Goal: Transaction & Acquisition: Book appointment/travel/reservation

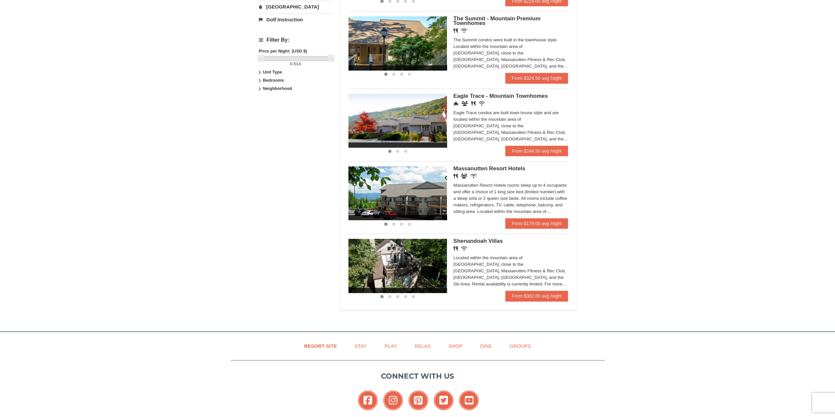
scroll to position [328, 0]
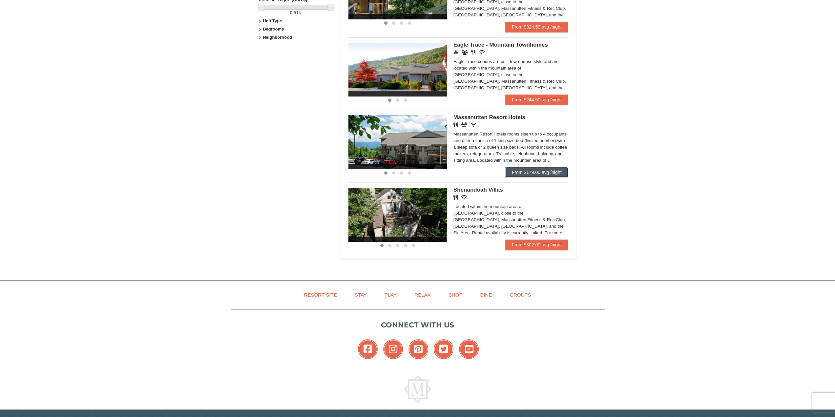
click at [524, 175] on link "From $179.00 avg /night" at bounding box center [537, 172] width 63 height 11
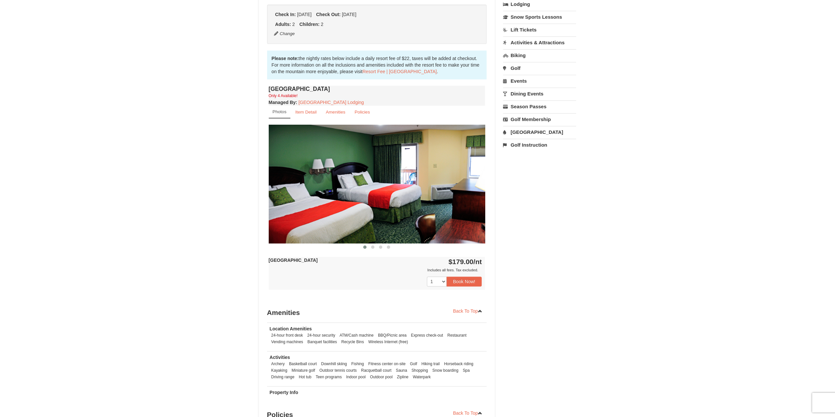
scroll to position [353, 0]
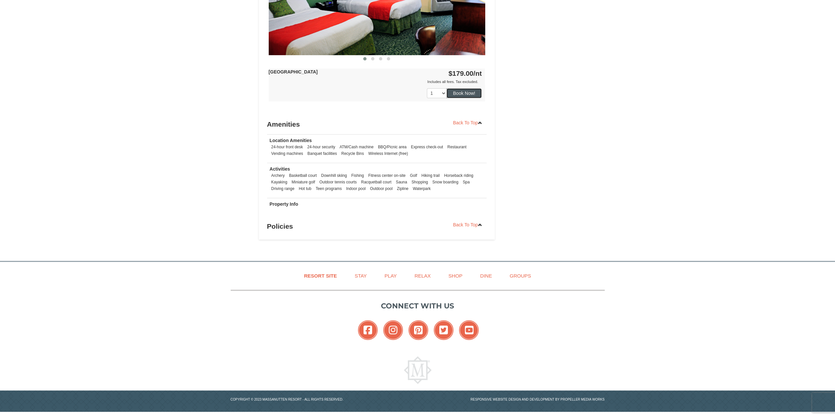
click at [458, 94] on button "Book Now!" at bounding box center [464, 93] width 35 height 10
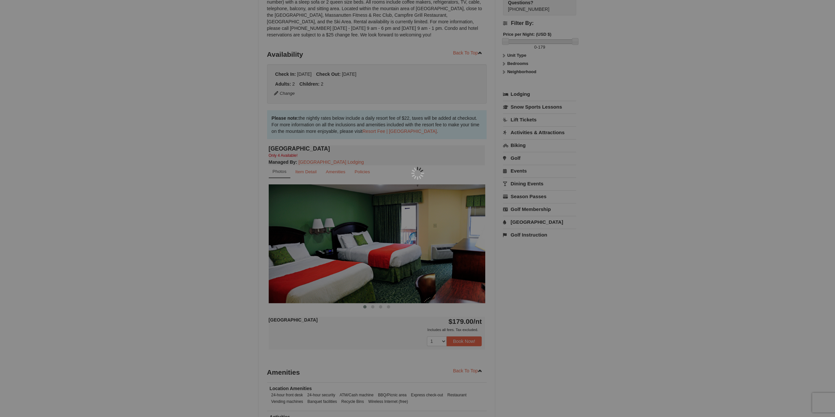
scroll to position [64, 0]
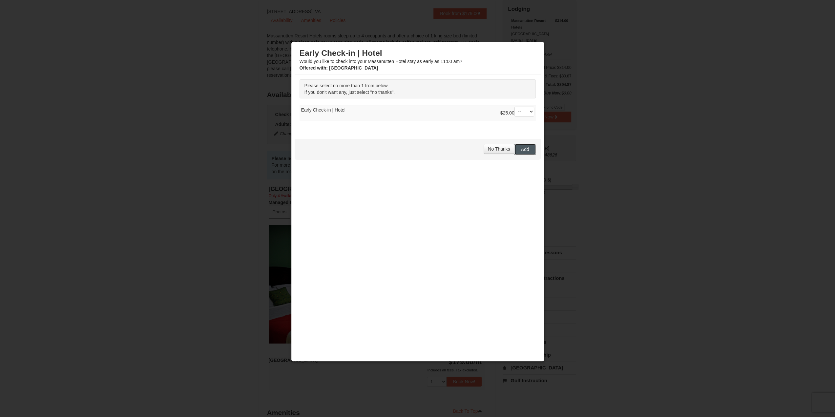
click at [523, 149] on span "Add" at bounding box center [525, 149] width 8 height 5
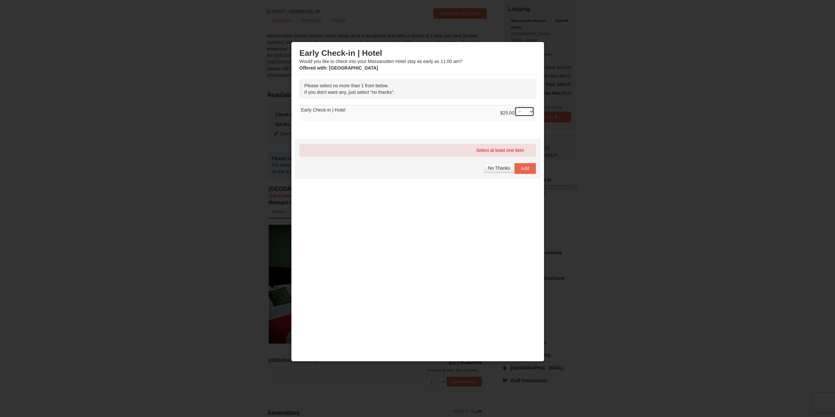
click at [520, 111] on select "-- 01" at bounding box center [525, 112] width 20 height 10
click at [515, 107] on select "-- 01" at bounding box center [525, 112] width 20 height 10
click at [496, 166] on span "No Thanks" at bounding box center [499, 167] width 22 height 5
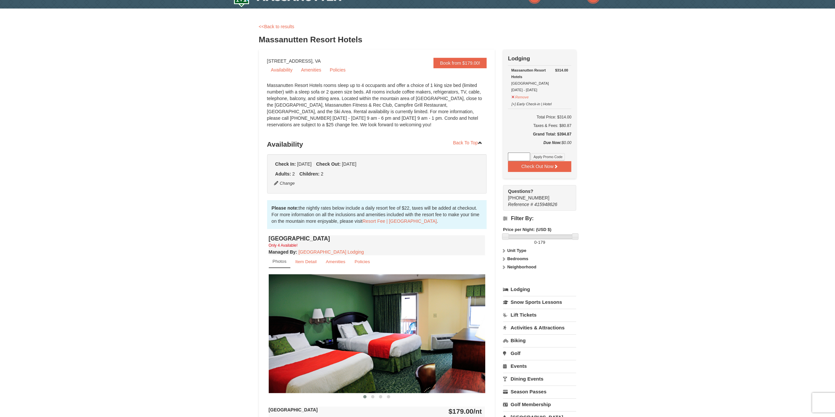
scroll to position [0, 0]
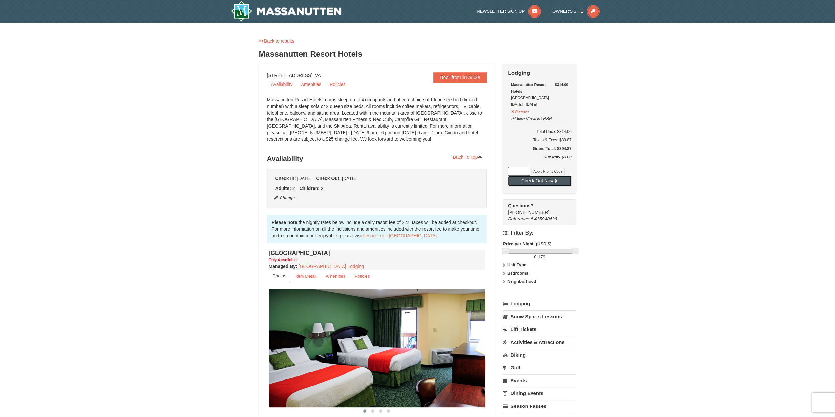
click at [549, 181] on button "Check Out Now" at bounding box center [539, 181] width 63 height 11
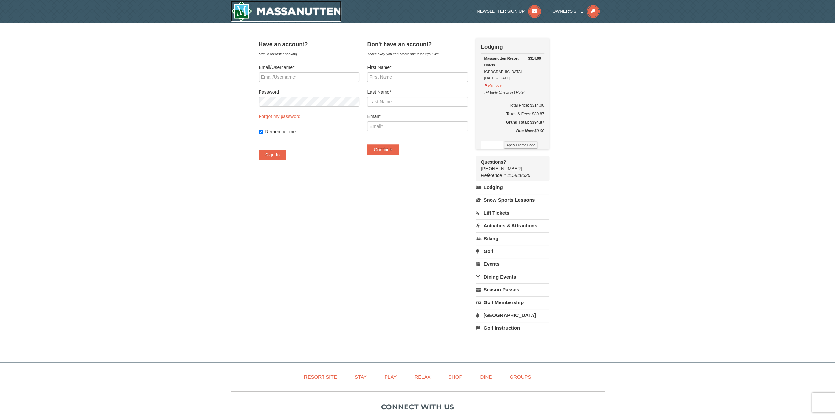
click at [249, 17] on img at bounding box center [286, 11] width 111 height 21
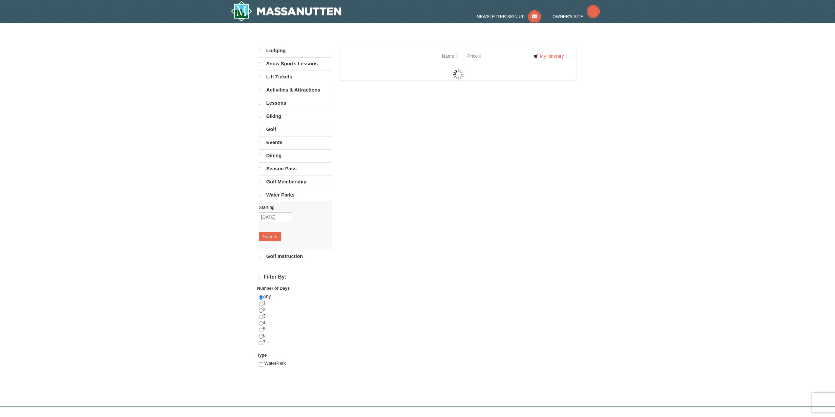
select select "9"
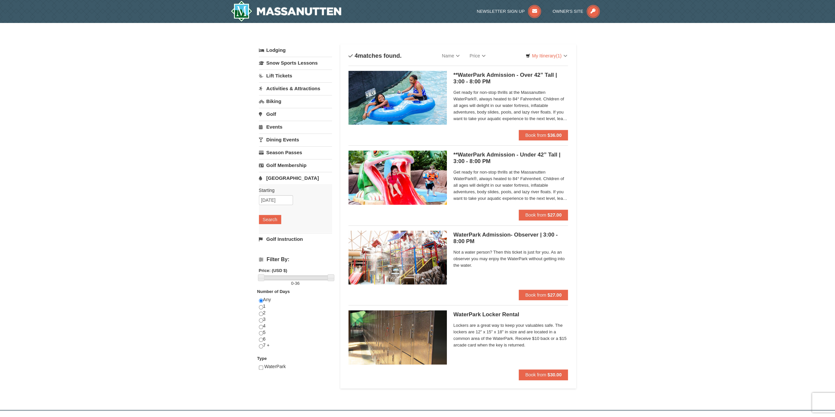
click at [458, 238] on h5 "WaterPark Admission- Observer | 3:00 - 8:00 PM Massanutten Indoor/Outdoor Water…" at bounding box center [511, 238] width 115 height 13
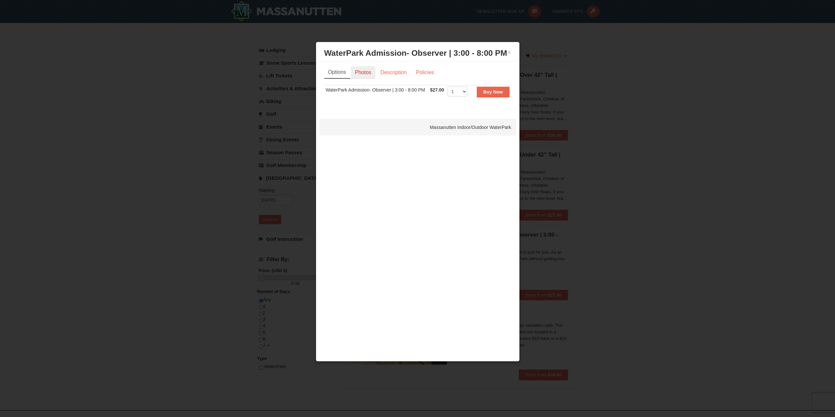
drag, startPoint x: 357, startPoint y: 74, endPoint x: 361, endPoint y: 74, distance: 3.6
click at [358, 75] on link "Photos" at bounding box center [363, 72] width 25 height 12
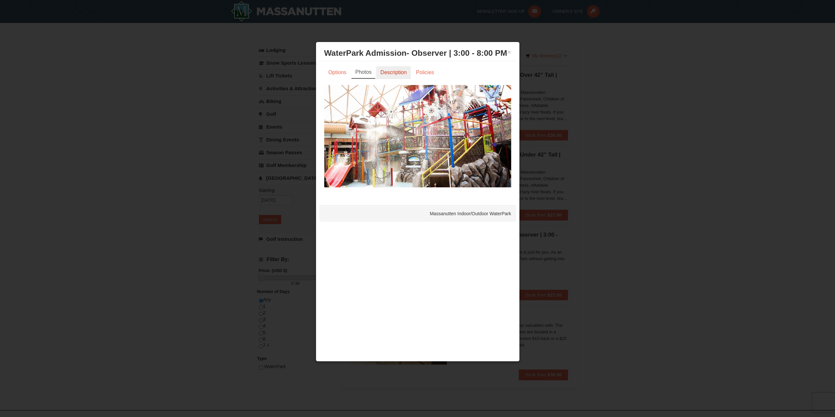
click at [395, 75] on link "Description" at bounding box center [393, 72] width 35 height 12
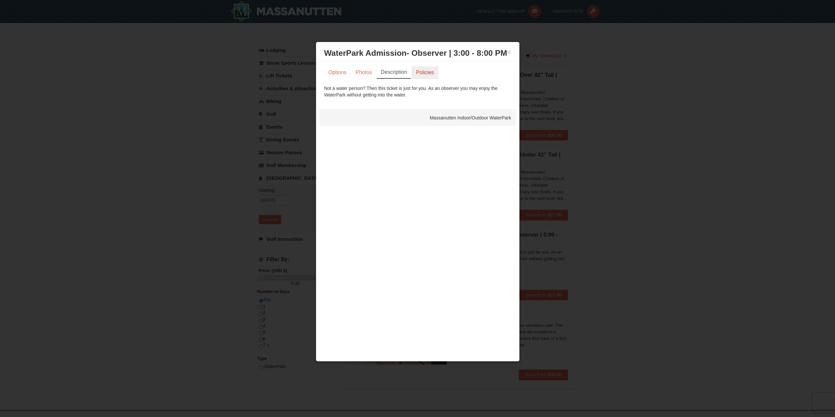
click at [422, 71] on link "Policies" at bounding box center [425, 72] width 27 height 12
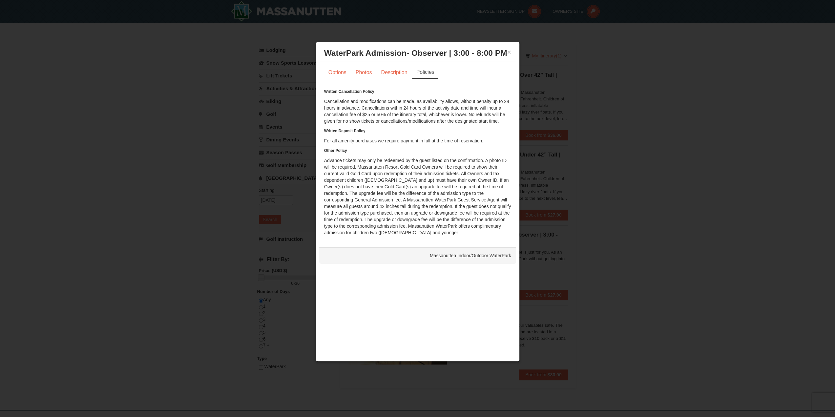
click at [586, 118] on div at bounding box center [417, 208] width 835 height 417
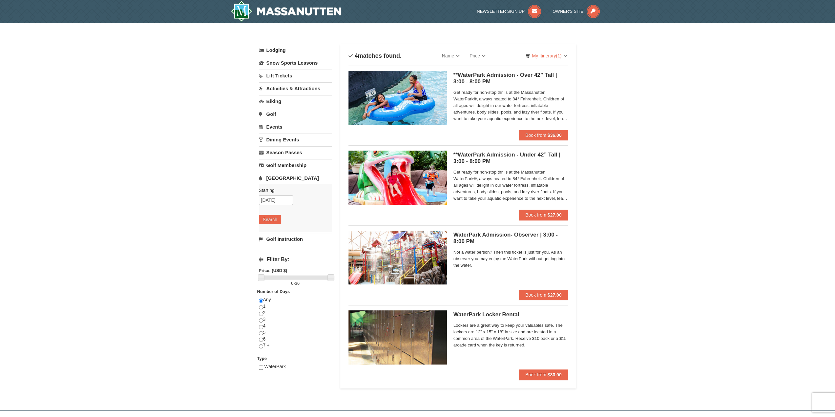
click at [551, 107] on span "Get ready for non-stop thrills at the Massanutten WaterPark®, always heated to …" at bounding box center [511, 105] width 115 height 33
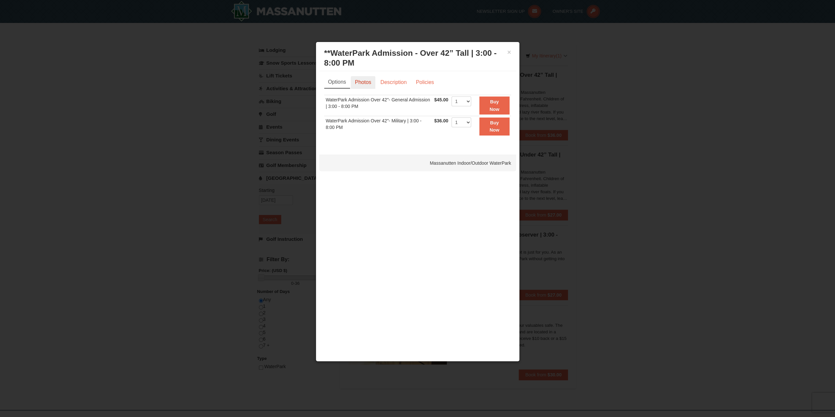
click at [372, 76] on div "Options Photos Description Policies Sorry, no matches found. Please remove some…" at bounding box center [417, 109] width 197 height 77
drag, startPoint x: 368, startPoint y: 79, endPoint x: 397, endPoint y: 80, distance: 29.2
click at [368, 80] on link "Photos" at bounding box center [363, 82] width 25 height 12
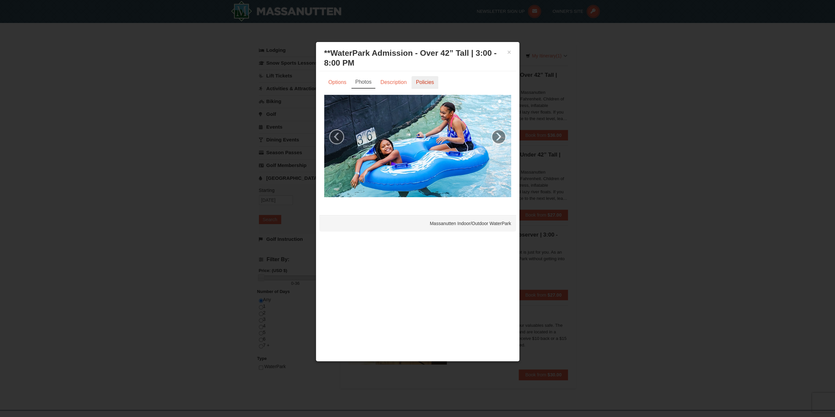
click at [427, 83] on link "Policies" at bounding box center [425, 82] width 27 height 12
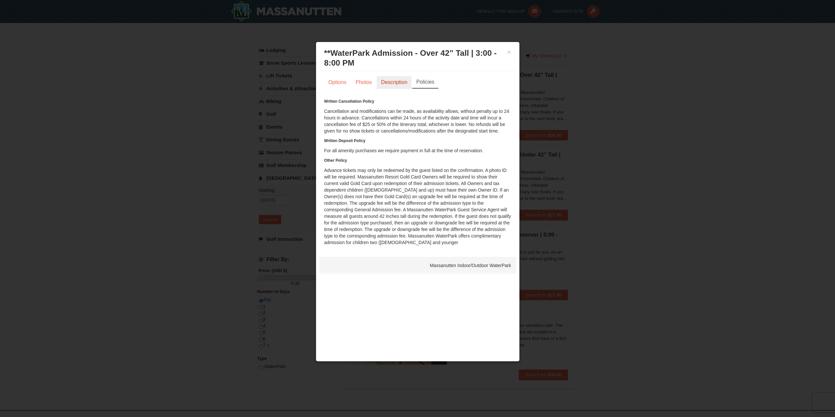
click at [395, 82] on link "Description" at bounding box center [394, 82] width 35 height 12
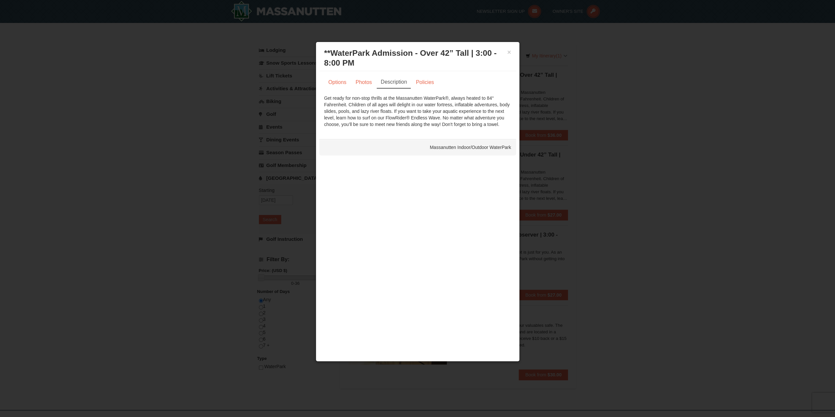
click at [506, 51] on h3 "**WaterPark Admission - Over 42” Tall | 3:00 - 8:00 PM Massanutten Indoor/Outdo…" at bounding box center [417, 58] width 187 height 20
click at [512, 52] on div "× **WaterPark Admission - Over 42” Tall | 3:00 - 8:00 PM Massanutten Indoor/Out…" at bounding box center [417, 58] width 197 height 26
click at [507, 50] on h3 "**WaterPark Admission - Over 42” Tall | 3:00 - 8:00 PM Massanutten Indoor/Outdo…" at bounding box center [417, 58] width 187 height 20
click at [508, 53] on button "×" at bounding box center [510, 52] width 4 height 7
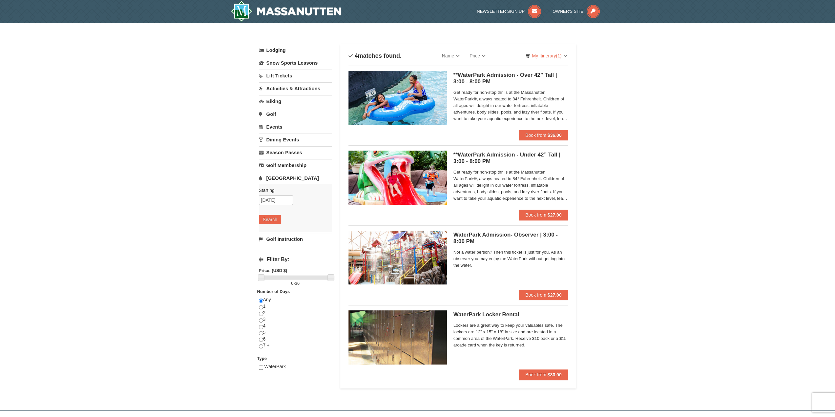
click at [264, 145] on div "Lodging Arrival Please format dates MM/DD/YYYY Please format dates MM/DD/YYYY 0…" at bounding box center [295, 144] width 73 height 201
click at [265, 151] on link "Season Passes" at bounding box center [295, 152] width 73 height 12
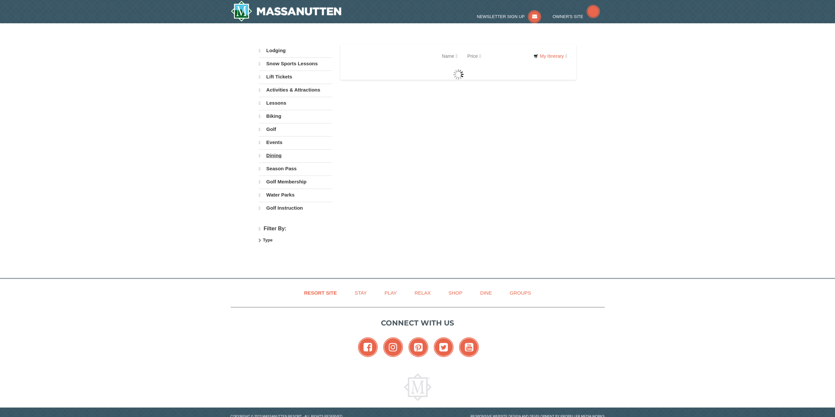
select select "9"
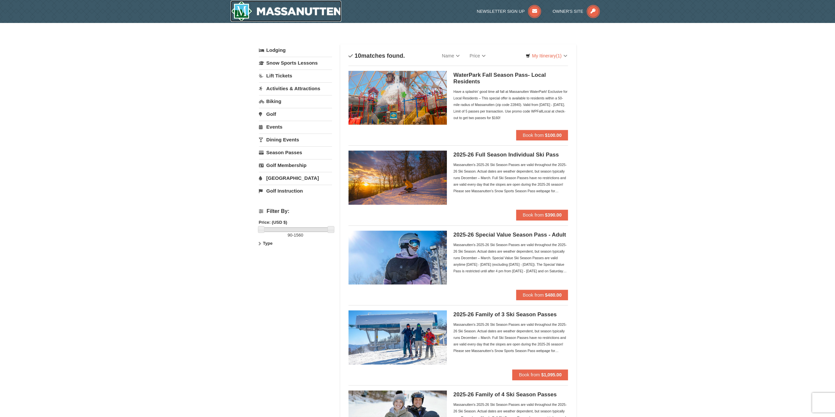
click at [238, 9] on img at bounding box center [286, 11] width 111 height 21
